Goal: Obtain resource: Download file/media

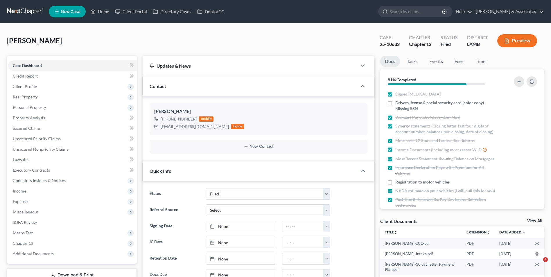
select select "8"
select select "0"
drag, startPoint x: 99, startPoint y: 9, endPoint x: 156, endPoint y: 14, distance: 56.9
click at [100, 9] on link "Home" at bounding box center [99, 11] width 25 height 10
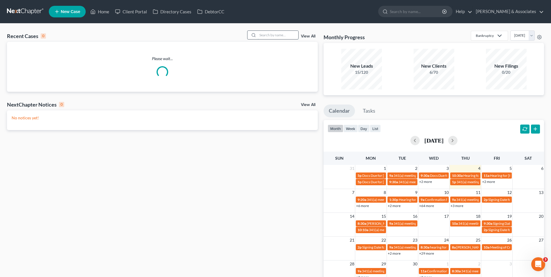
click at [271, 37] on input "search" at bounding box center [278, 35] width 41 height 8
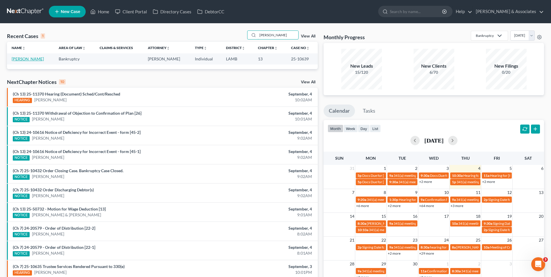
type input "[PERSON_NAME]"
click at [32, 59] on link "[PERSON_NAME]" at bounding box center [28, 58] width 32 height 5
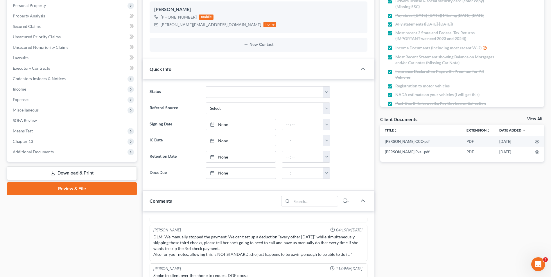
scroll to position [116, 0]
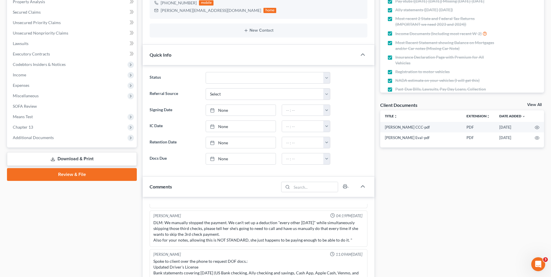
click at [84, 161] on link "Download & Print" at bounding box center [72, 159] width 130 height 14
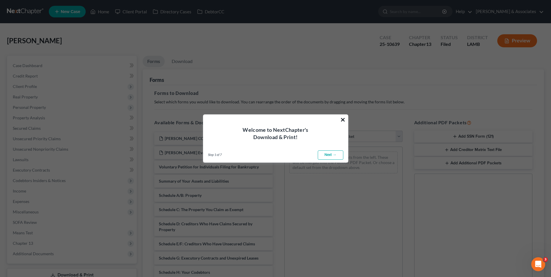
click at [342, 121] on button "×" at bounding box center [343, 119] width 6 height 9
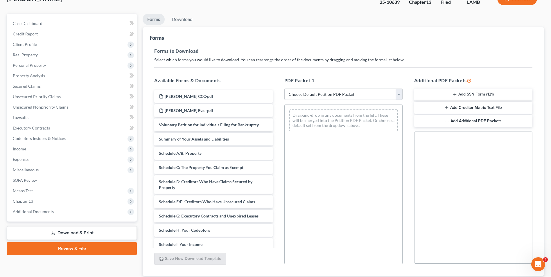
scroll to position [29, 0]
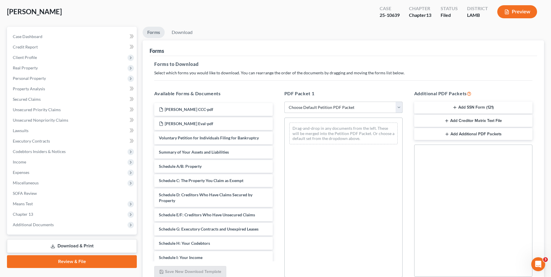
click at [335, 106] on select "Choose Default Petition PDF Packet Complete Bankruptcy Petition (all forms and …" at bounding box center [343, 108] width 118 height 12
select select "2"
click at [284, 102] on select "Choose Default Petition PDF Packet Complete Bankruptcy Petition (all forms and …" at bounding box center [343, 108] width 118 height 12
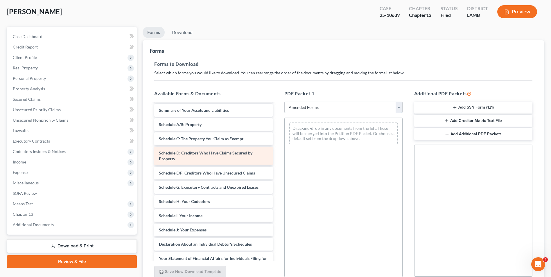
scroll to position [0, 0]
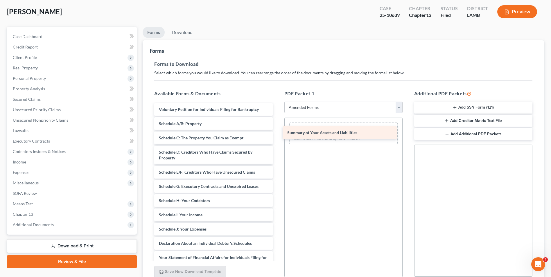
drag, startPoint x: 223, startPoint y: 125, endPoint x: 351, endPoint y: 134, distance: 128.7
click at [277, 134] on div "Summary of Your Assets and Liabilities Voluntary Petition for Individuals Filin…" at bounding box center [214, 232] width 128 height 258
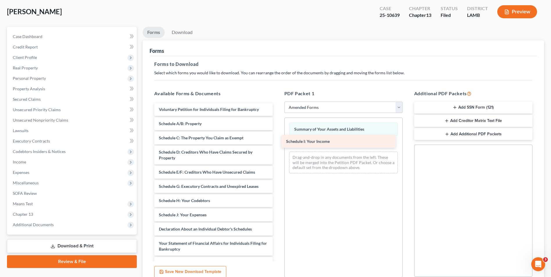
drag, startPoint x: 183, startPoint y: 212, endPoint x: 310, endPoint y: 139, distance: 146.9
click at [277, 139] on div "Schedule I: Your Income Voluntary Petition for Individuals Filing for Bankruptc…" at bounding box center [214, 225] width 128 height 244
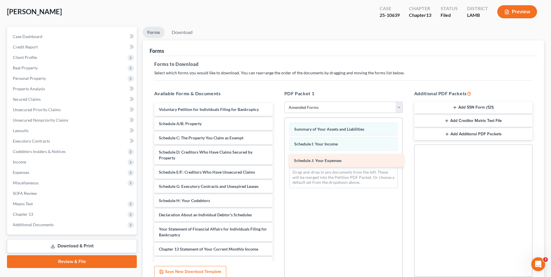
drag, startPoint x: 198, startPoint y: 213, endPoint x: 331, endPoint y: 158, distance: 143.9
click at [277, 159] on div "Schedule J: Your Expenses Voluntary Petition for Individuals Filing for Bankrup…" at bounding box center [214, 217] width 128 height 229
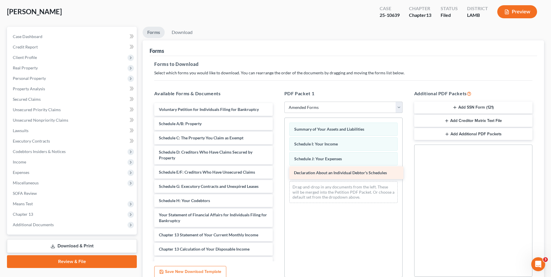
drag, startPoint x: 193, startPoint y: 215, endPoint x: 328, endPoint y: 173, distance: 141.5
click at [277, 173] on div "Declaration About an Individual Debtor's Schedules Voluntary Petition for Indiv…" at bounding box center [214, 210] width 128 height 215
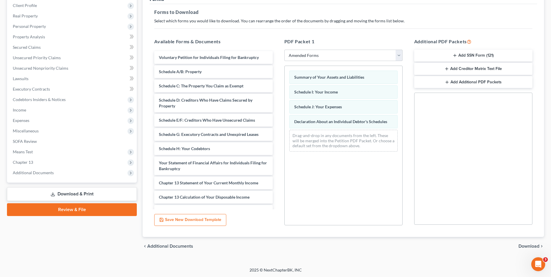
scroll to position [82, 0]
click at [533, 246] on span "Download" at bounding box center [529, 245] width 21 height 5
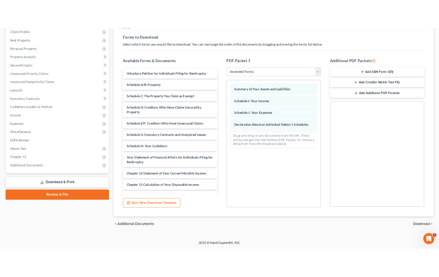
scroll to position [42, 0]
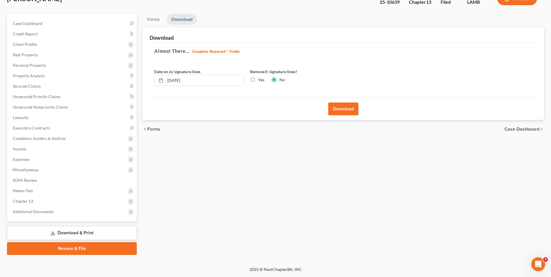
click at [343, 112] on button "Download" at bounding box center [343, 109] width 30 height 13
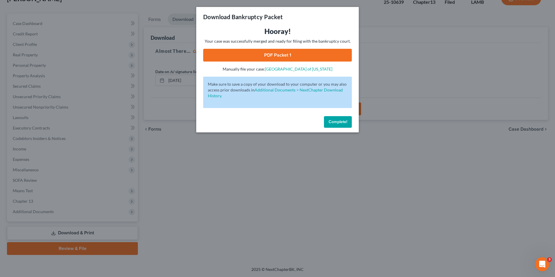
click at [275, 57] on link "PDF Packet 1" at bounding box center [277, 55] width 149 height 13
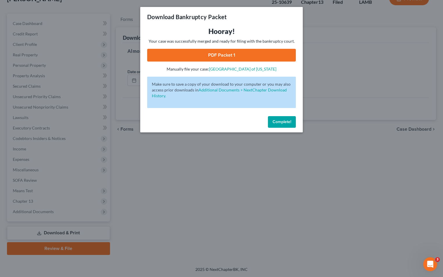
click at [285, 126] on button "Complete!" at bounding box center [282, 122] width 28 height 12
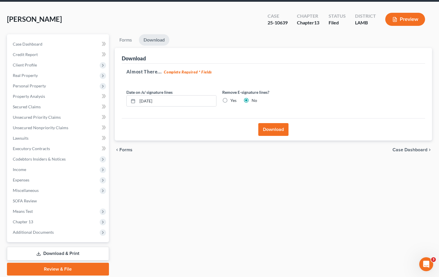
scroll to position [0, 0]
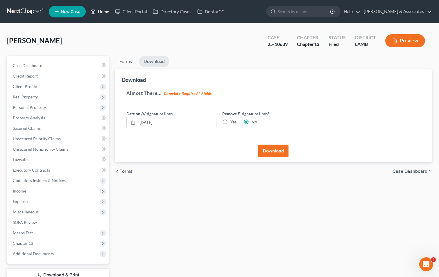
click at [108, 8] on link "Home" at bounding box center [99, 11] width 25 height 10
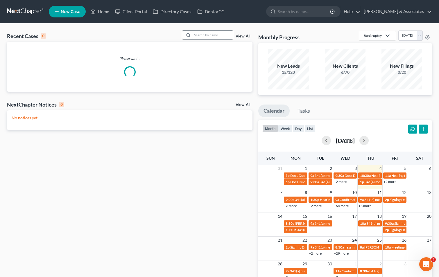
click at [204, 34] on input "search" at bounding box center [212, 35] width 41 height 8
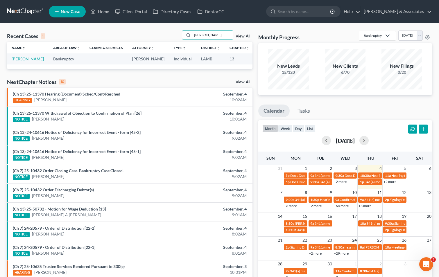
type input "[PERSON_NAME]"
click at [18, 61] on link "[PERSON_NAME]" at bounding box center [28, 58] width 32 height 5
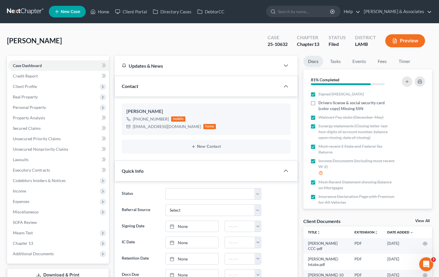
scroll to position [285, 0]
click at [64, 199] on span "Expenses" at bounding box center [58, 201] width 101 height 10
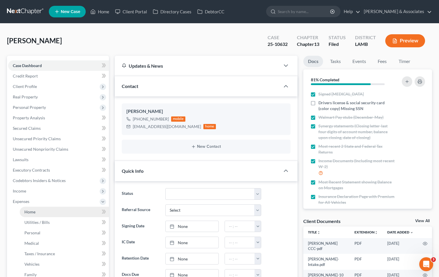
click at [65, 213] on link "Home" at bounding box center [64, 212] width 89 height 10
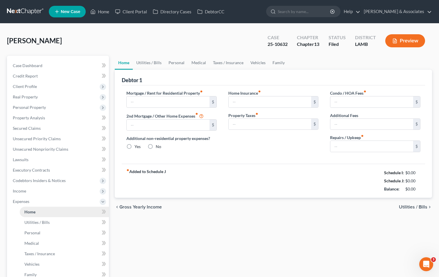
type input "713.68"
type input "0.00"
radio input "true"
type input "0.00"
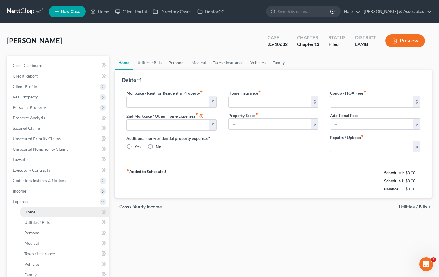
type input "0.00"
type input "45.00"
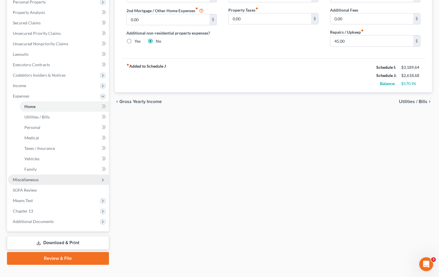
scroll to position [115, 0]
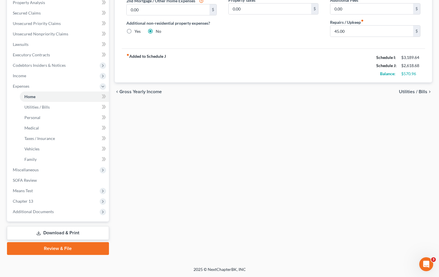
click at [54, 234] on link "Download & Print" at bounding box center [58, 233] width 102 height 14
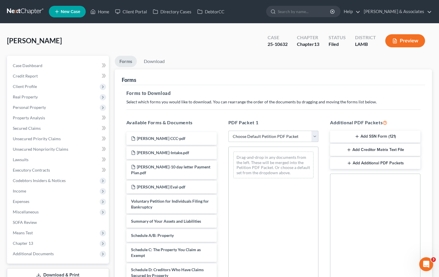
click at [248, 138] on select "Choose Default Petition PDF Packet Complete Bankruptcy Petition (all forms and …" at bounding box center [273, 137] width 90 height 12
select select "2"
click at [228, 131] on select "Choose Default Petition PDF Packet Complete Bankruptcy Petition (all forms and …" at bounding box center [273, 137] width 90 height 12
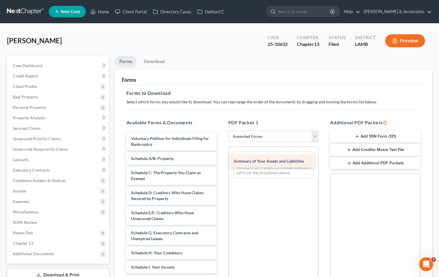
drag, startPoint x: 169, startPoint y: 162, endPoint x: 272, endPoint y: 165, distance: 102.9
click at [221, 165] on div "Summary of Your Assets and Liabilities Voluntary Petition for Individuals Filin…" at bounding box center [172, 271] width 100 height 279
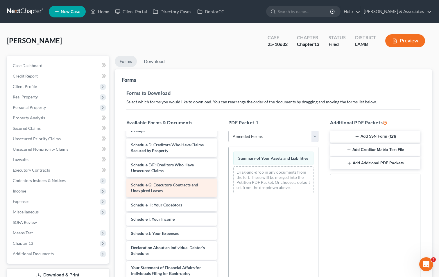
scroll to position [58, 0]
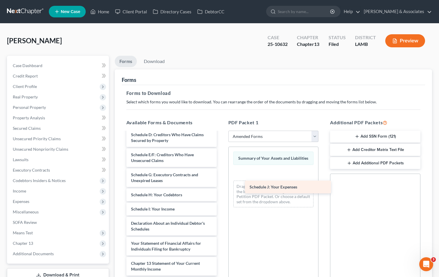
drag, startPoint x: 151, startPoint y: 226, endPoint x: 269, endPoint y: 190, distance: 124.0
click at [221, 190] on div "Schedule J: Your Expenses Voluntary Petition for Individuals Filing for Bankrup…" at bounding box center [172, 206] width 100 height 264
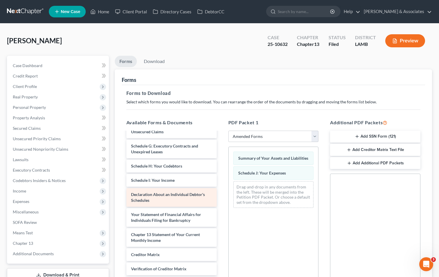
scroll to position [87, 0]
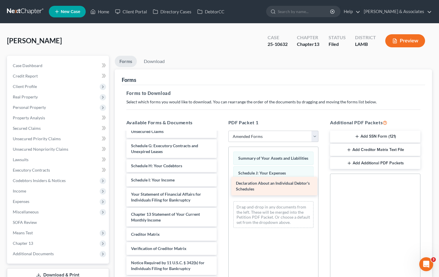
drag, startPoint x: 147, startPoint y: 200, endPoint x: 252, endPoint y: 189, distance: 105.5
click at [221, 189] on div "Declaration About an Individual Debtor's Schedules Voluntary Petition for Indiv…" at bounding box center [172, 167] width 100 height 244
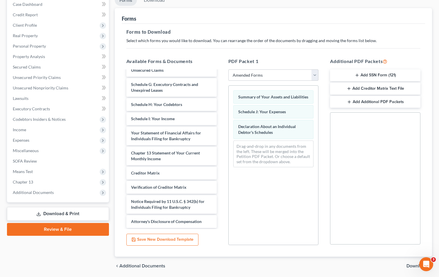
scroll to position [82, 0]
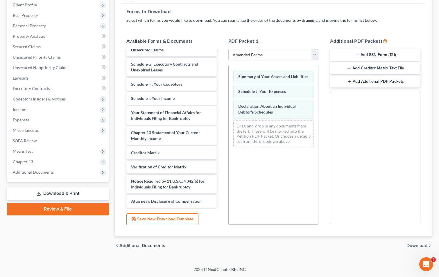
click at [414, 247] on span "Download" at bounding box center [416, 245] width 21 height 5
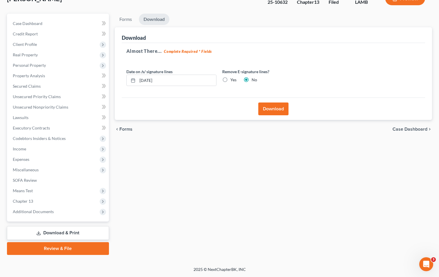
click at [275, 108] on button "Download" at bounding box center [273, 109] width 30 height 13
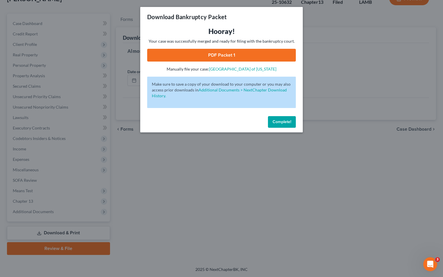
click at [234, 57] on link "PDF Packet 1" at bounding box center [221, 55] width 149 height 13
drag, startPoint x: 286, startPoint y: 124, endPoint x: 280, endPoint y: 121, distance: 7.3
click at [286, 124] on span "Complete!" at bounding box center [282, 121] width 19 height 5
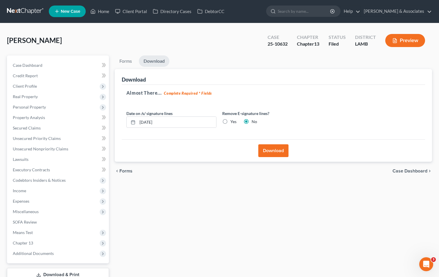
scroll to position [0, 0]
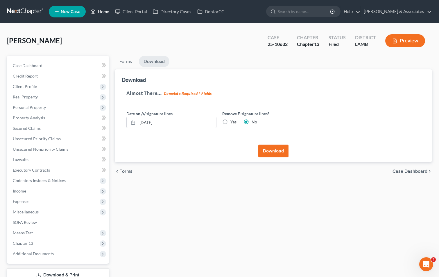
click at [101, 15] on link "Home" at bounding box center [99, 11] width 25 height 10
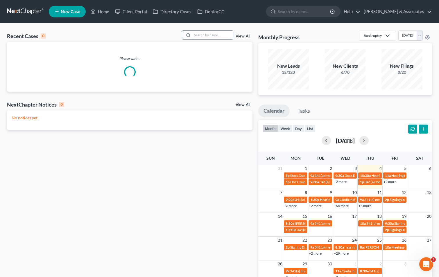
click at [200, 37] on input "search" at bounding box center [212, 35] width 41 height 8
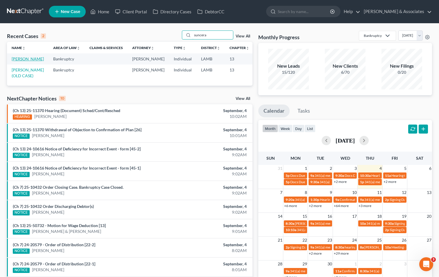
type input "suncera"
click at [23, 61] on link "[PERSON_NAME]" at bounding box center [28, 58] width 32 height 5
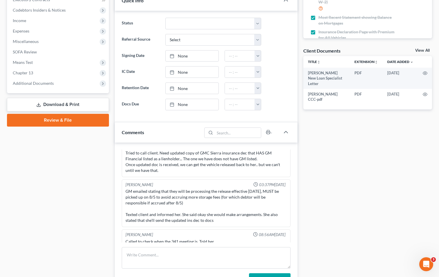
scroll to position [174, 0]
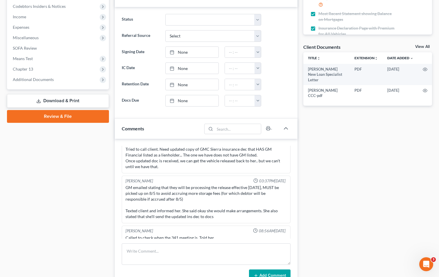
click at [54, 119] on link "Review & File" at bounding box center [58, 116] width 102 height 13
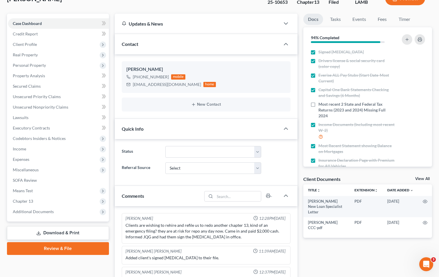
scroll to position [1099, 0]
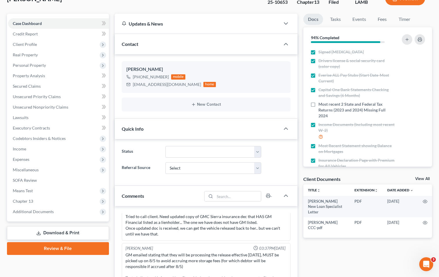
click at [35, 230] on link "Download & Print" at bounding box center [58, 233] width 102 height 14
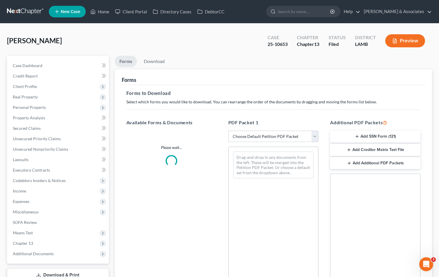
click at [263, 139] on select "Choose Default Petition PDF Packet Complete Bankruptcy Petition (all forms and …" at bounding box center [273, 137] width 90 height 12
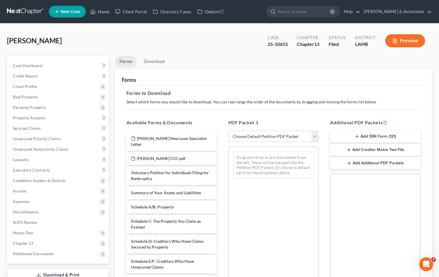
select select "2"
click at [228, 131] on select "Choose Default Petition PDF Packet Complete Bankruptcy Petition (all forms and …" at bounding box center [273, 137] width 90 height 12
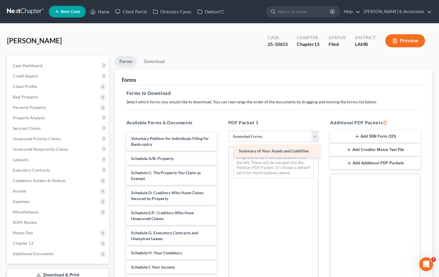
drag, startPoint x: 154, startPoint y: 159, endPoint x: 262, endPoint y: 152, distance: 108.0
click at [221, 152] on div "Summary of Your Assets and Liabilities Voluntary Petition for Individuals Filin…" at bounding box center [172, 281] width 100 height 299
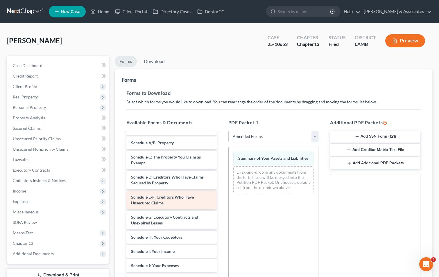
scroll to position [29, 0]
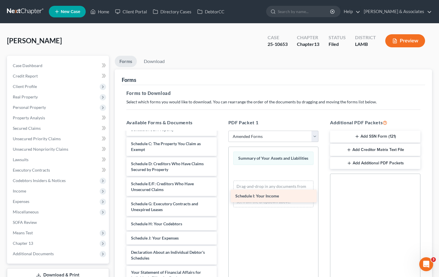
drag, startPoint x: 173, startPoint y: 238, endPoint x: 277, endPoint y: 196, distance: 112.5
click at [221, 196] on div "Schedule I: Your Income Voluntary Petition for Individuals Filing for Bankruptc…" at bounding box center [172, 245] width 100 height 284
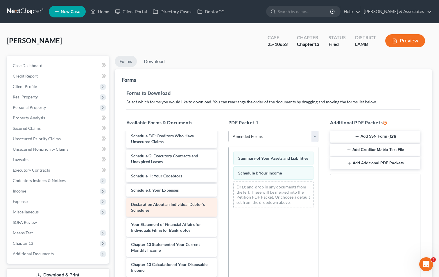
scroll to position [87, 0]
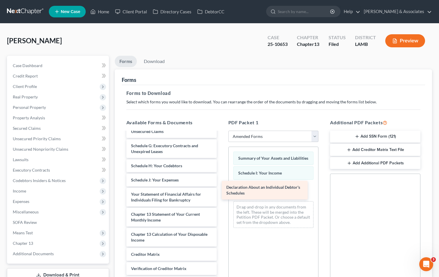
drag, startPoint x: 180, startPoint y: 195, endPoint x: 275, endPoint y: 188, distance: 95.5
click at [221, 188] on div "Declaration About an Individual Debtor's Schedules Voluntary Petition for Indiv…" at bounding box center [172, 177] width 100 height 264
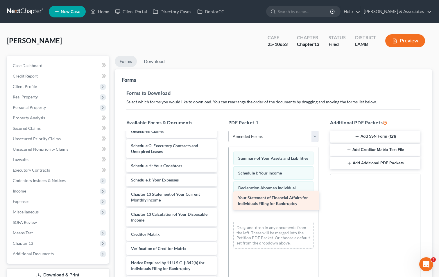
drag, startPoint x: 178, startPoint y: 196, endPoint x: 285, endPoint y: 200, distance: 107.0
click at [221, 200] on div "Your Statement of Financial Affairs for Individuals Filing for Bankruptcy Volun…" at bounding box center [172, 167] width 100 height 244
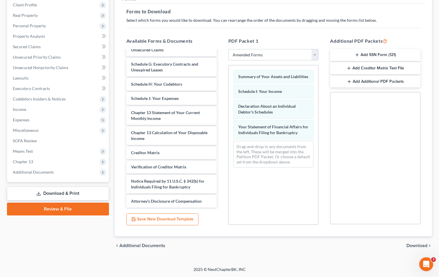
click at [413, 245] on span "Download" at bounding box center [416, 245] width 21 height 5
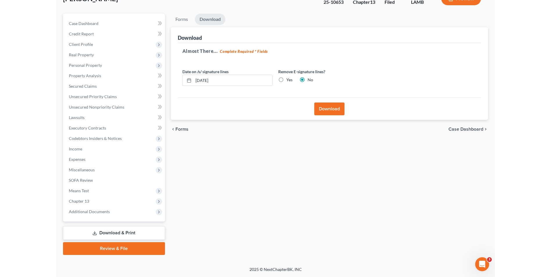
scroll to position [42, 0]
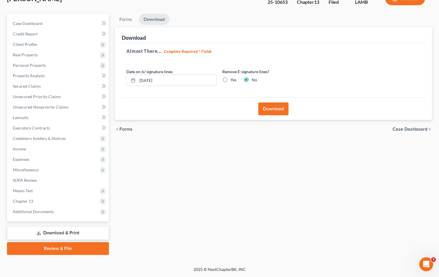
click at [271, 112] on button "Download" at bounding box center [273, 109] width 30 height 13
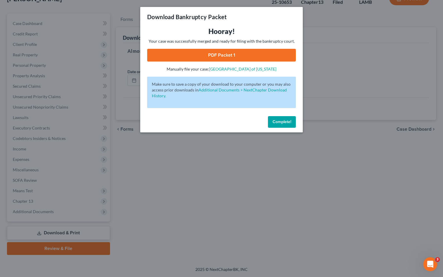
click at [251, 56] on link "PDF Packet 1" at bounding box center [221, 55] width 149 height 13
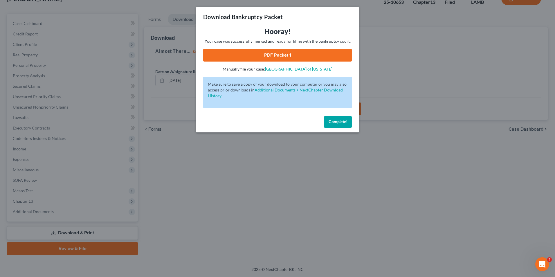
click at [338, 124] on span "Complete!" at bounding box center [338, 121] width 19 height 5
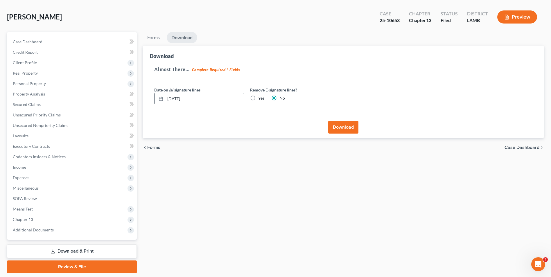
scroll to position [0, 0]
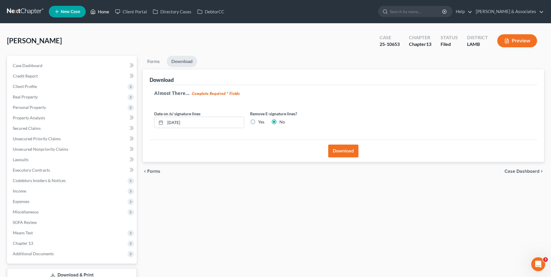
click at [102, 12] on link "Home" at bounding box center [99, 11] width 25 height 10
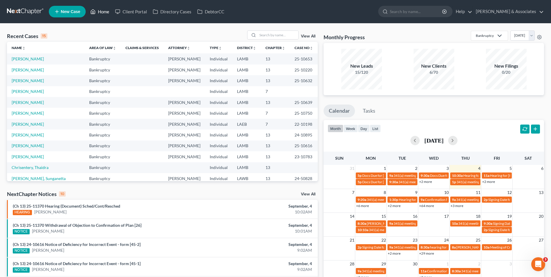
click at [97, 9] on link "Home" at bounding box center [99, 11] width 25 height 10
click at [259, 37] on input "search" at bounding box center [278, 35] width 41 height 8
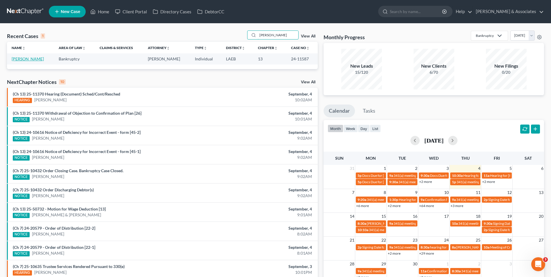
type input "[PERSON_NAME]"
click at [33, 59] on link "[PERSON_NAME]" at bounding box center [28, 58] width 32 height 5
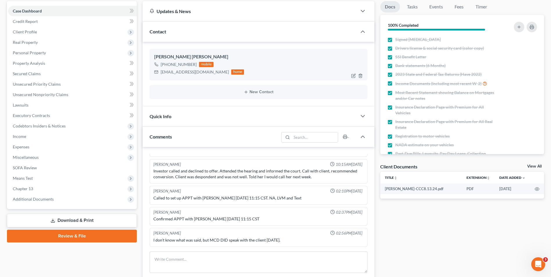
scroll to position [58, 0]
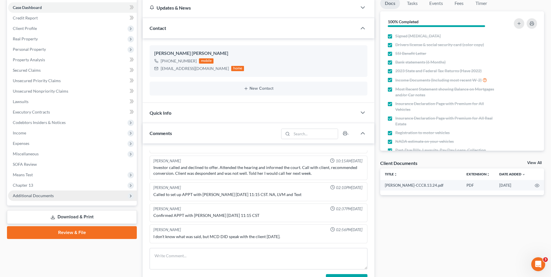
drag, startPoint x: 82, startPoint y: 187, endPoint x: 76, endPoint y: 193, distance: 8.4
click at [82, 187] on span "Chapter 13" at bounding box center [72, 185] width 129 height 10
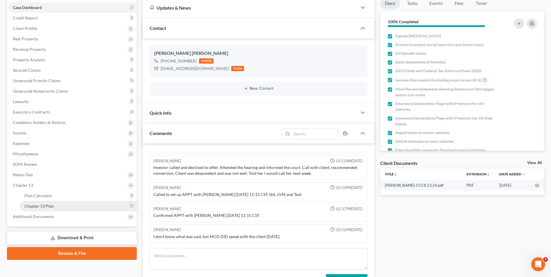
click at [81, 208] on link "Chapter 13 Plan" at bounding box center [78, 206] width 117 height 10
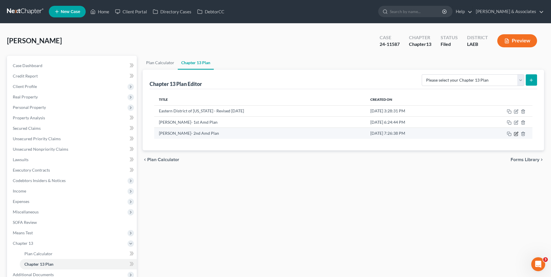
click at [515, 135] on icon "button" at bounding box center [516, 134] width 5 height 5
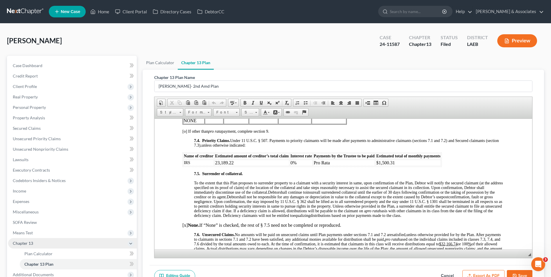
click at [46, 242] on span "Chapter 13" at bounding box center [72, 243] width 129 height 10
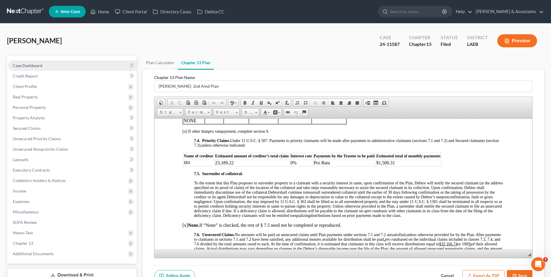
click at [42, 64] on link "Case Dashboard" at bounding box center [72, 65] width 129 height 10
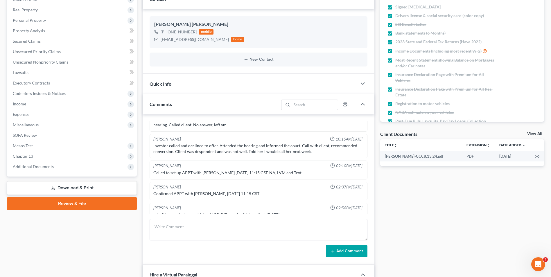
scroll to position [1844, 0]
